Goal: Navigation & Orientation: Understand site structure

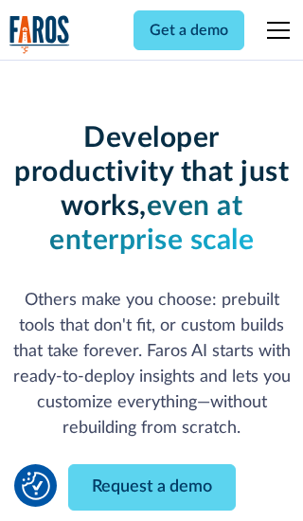
scroll to position [228, 0]
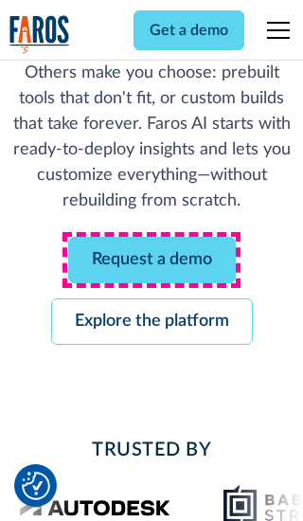
click at [152, 260] on link "Request a demo" at bounding box center [152, 260] width 168 height 46
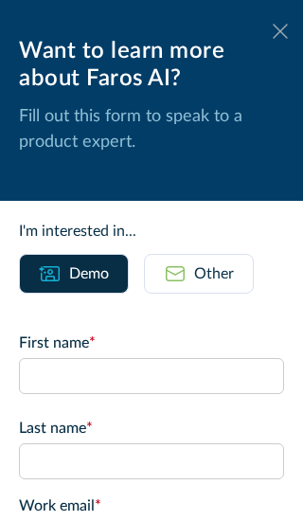
click at [281, 31] on icon at bounding box center [280, 31] width 15 height 14
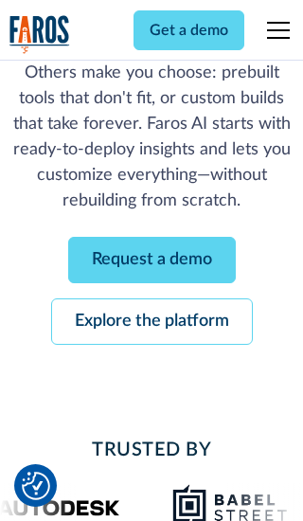
scroll to position [289, 0]
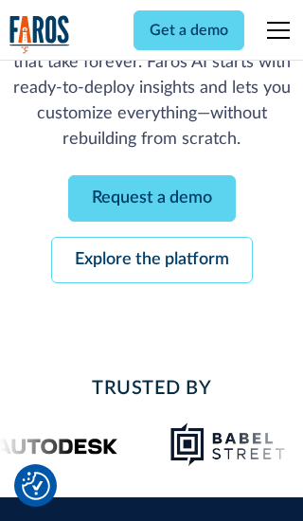
click at [152, 260] on link "Explore the platform" at bounding box center [152, 260] width 202 height 46
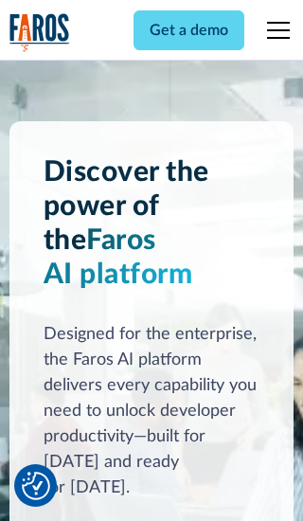
scroll to position [14239, 0]
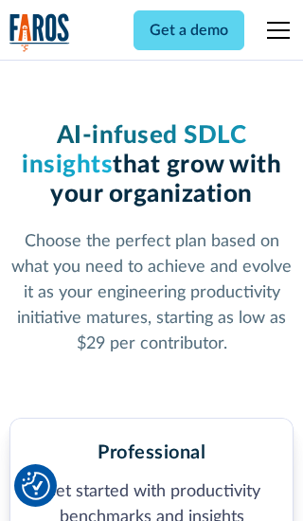
scroll to position [2938, 0]
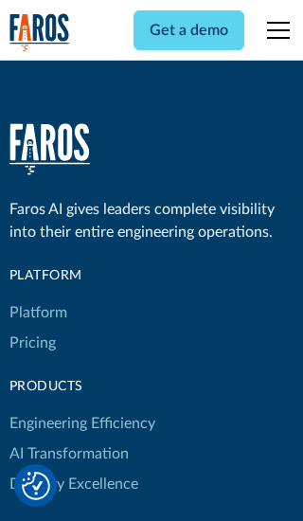
click at [37, 298] on link "Platform" at bounding box center [38, 313] width 58 height 30
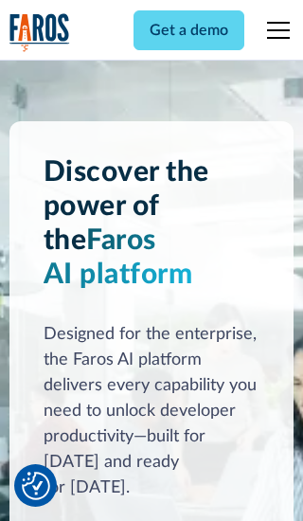
scroll to position [14848, 0]
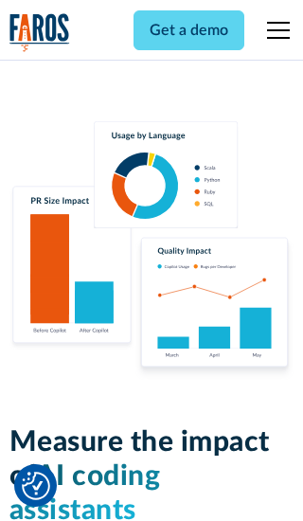
scroll to position [11718, 0]
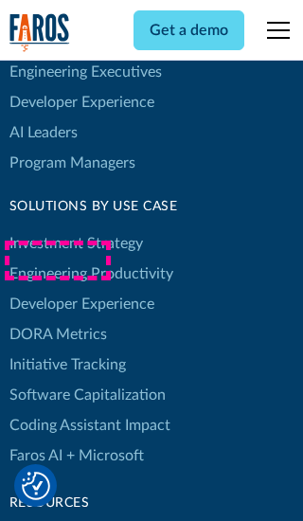
click at [57, 319] on link "DORA Metrics" at bounding box center [58, 334] width 98 height 30
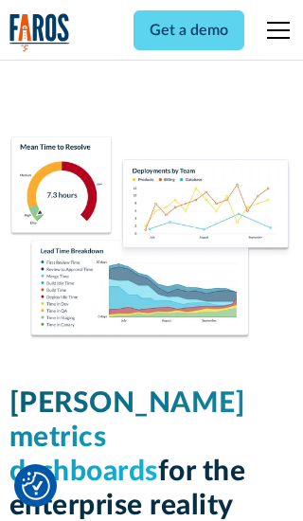
scroll to position [8300, 0]
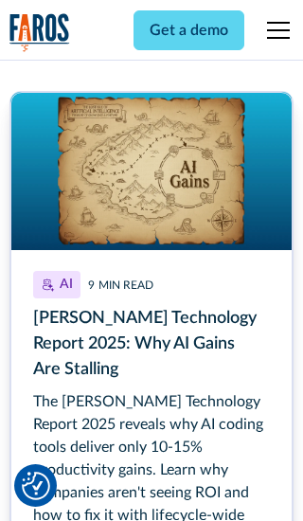
scroll to position [8582, 0]
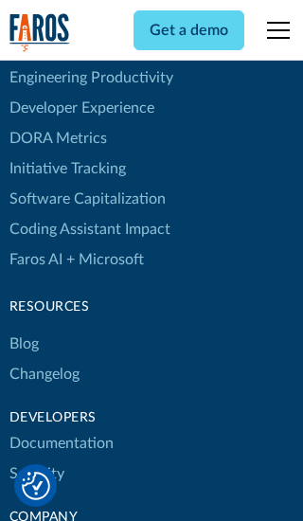
click at [44, 359] on link "Changelog" at bounding box center [44, 374] width 70 height 30
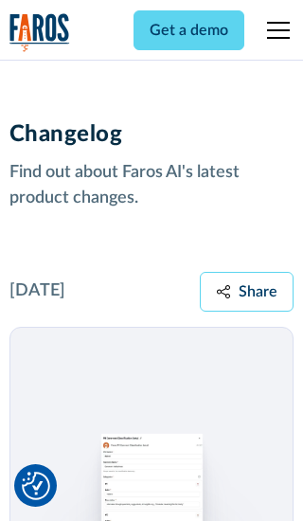
scroll to position [22897, 0]
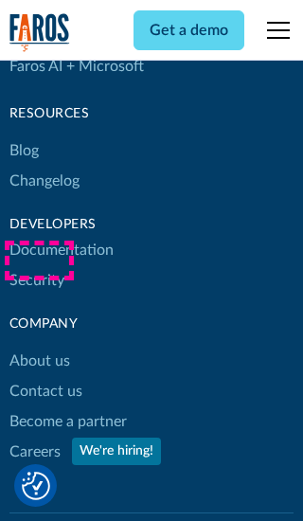
click at [39, 346] on link "About us" at bounding box center [39, 361] width 61 height 30
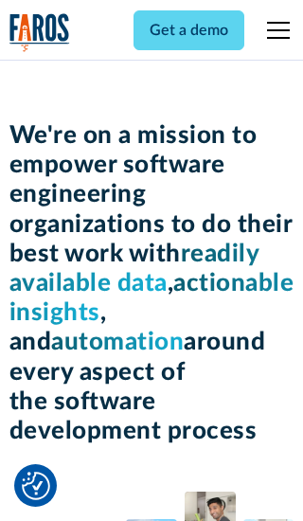
scroll to position [6537, 0]
